Goal: Information Seeking & Learning: Learn about a topic

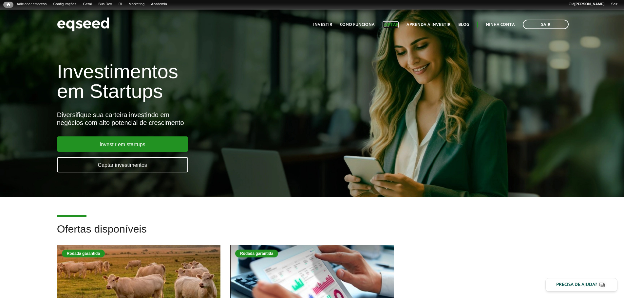
click at [395, 25] on link "Captar" at bounding box center [390, 25] width 16 height 4
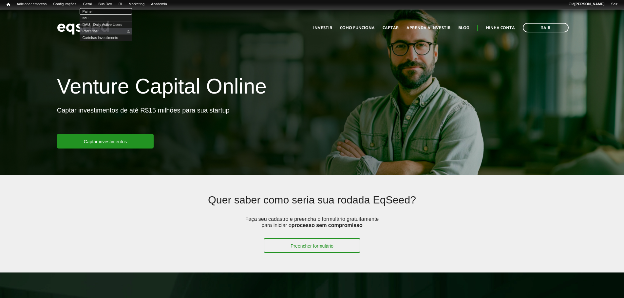
click at [96, 11] on link "Painel" at bounding box center [106, 11] width 52 height 7
